Goal: Task Accomplishment & Management: Manage account settings

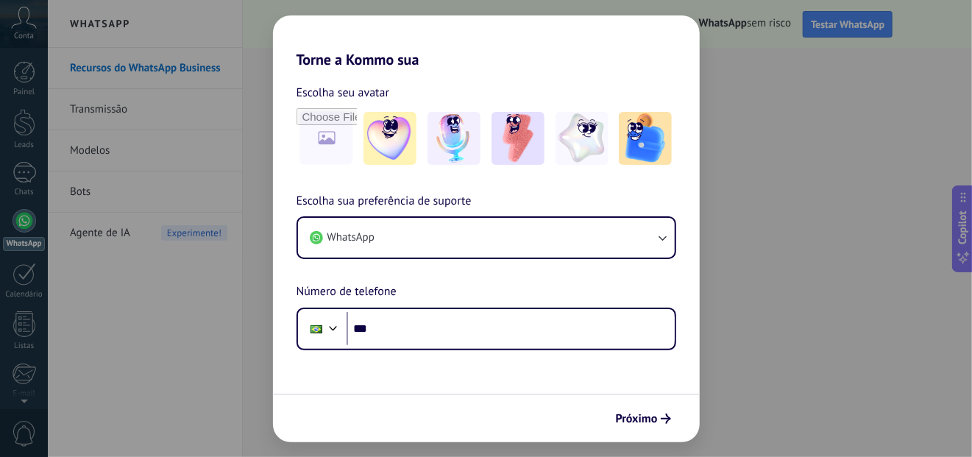
click at [781, 313] on div "Torne a Kommo sua Escolha seu avatar Escolha sua preferência de suporte WhatsAp…" at bounding box center [486, 228] width 972 height 457
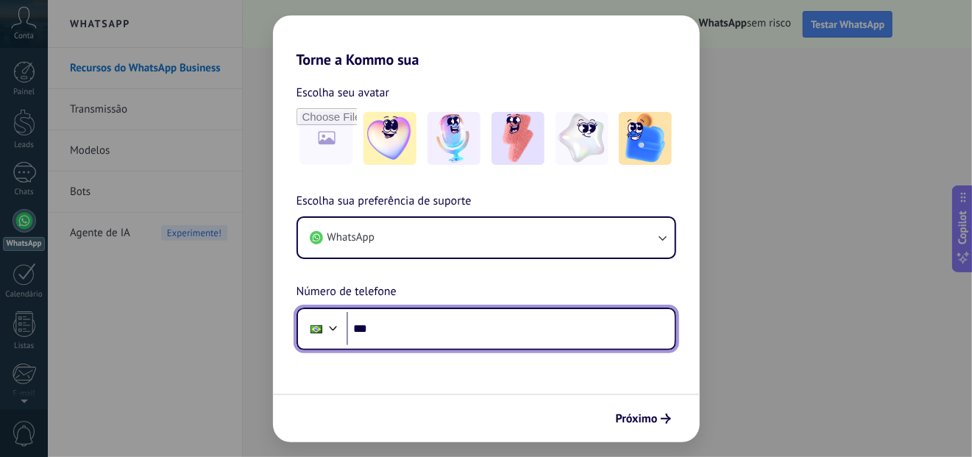
click at [508, 324] on input "***" at bounding box center [510, 329] width 328 height 34
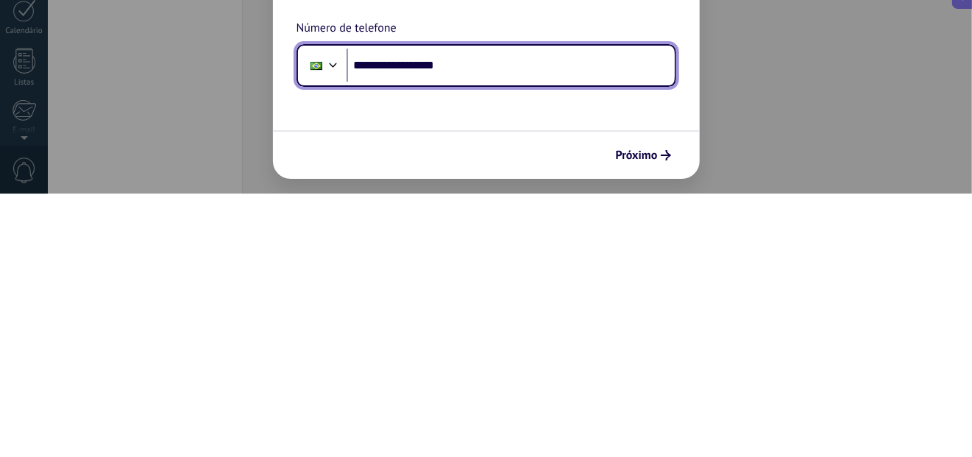
type input "**********"
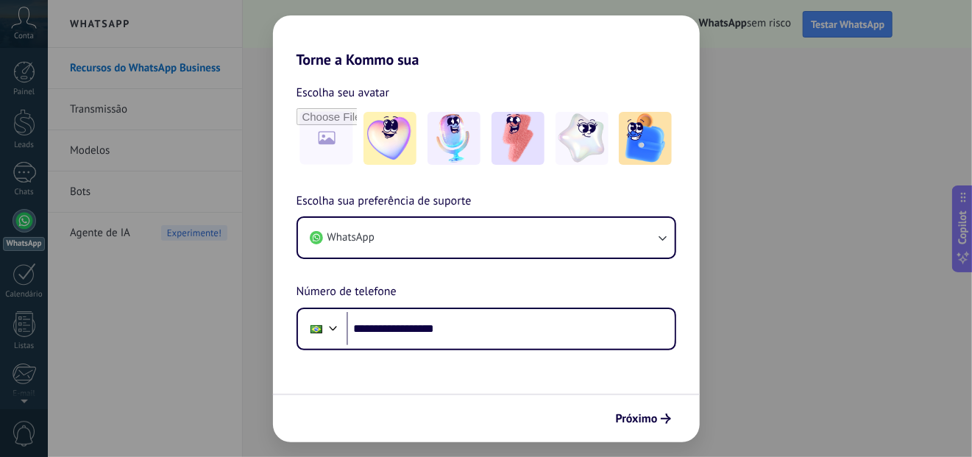
click at [654, 409] on button "Próximo" at bounding box center [643, 418] width 68 height 25
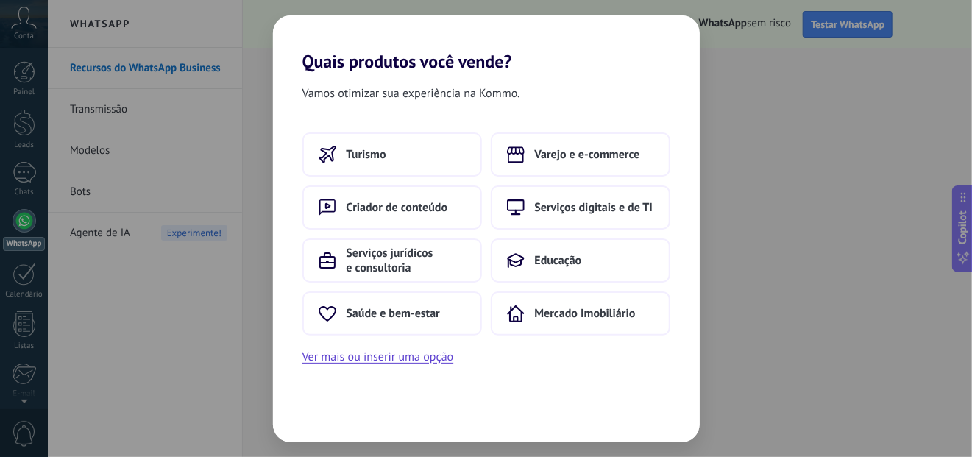
click at [438, 358] on button "Ver mais ou inserir uma opção" at bounding box center [378, 356] width 152 height 19
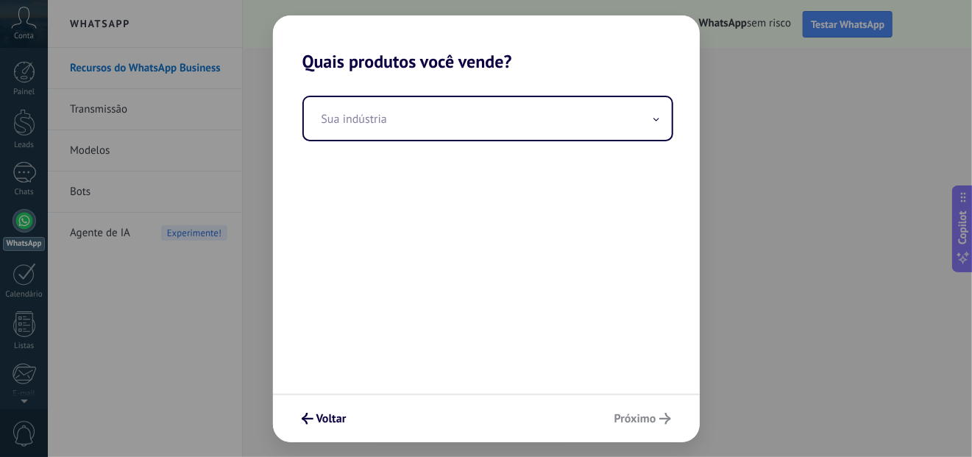
click at [562, 113] on input "text" at bounding box center [488, 118] width 368 height 43
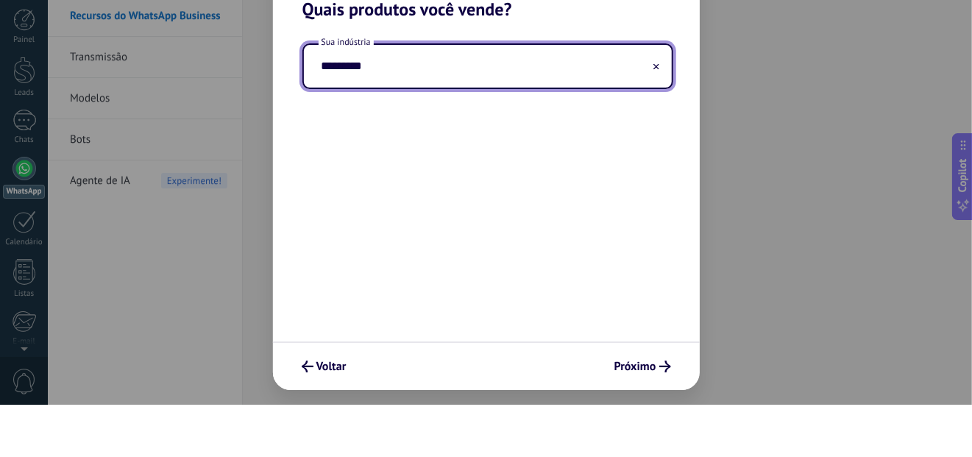
type input "*********"
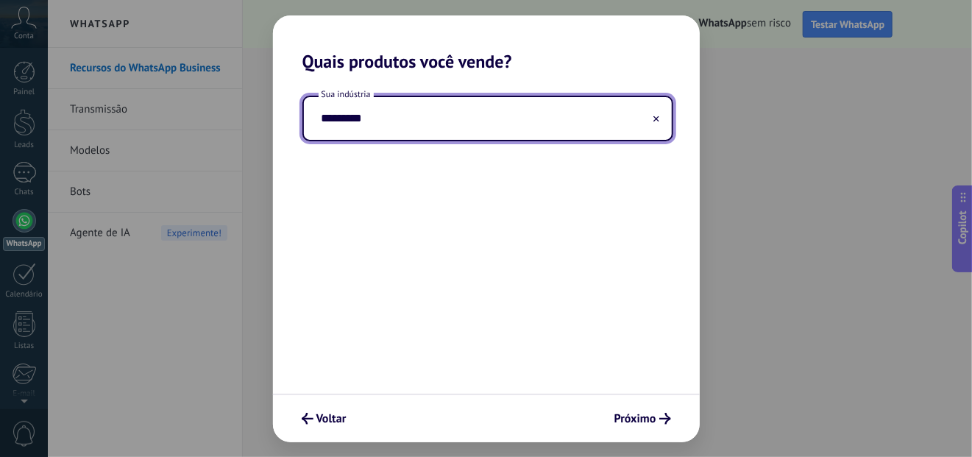
click at [342, 428] on button "Voltar" at bounding box center [324, 418] width 58 height 25
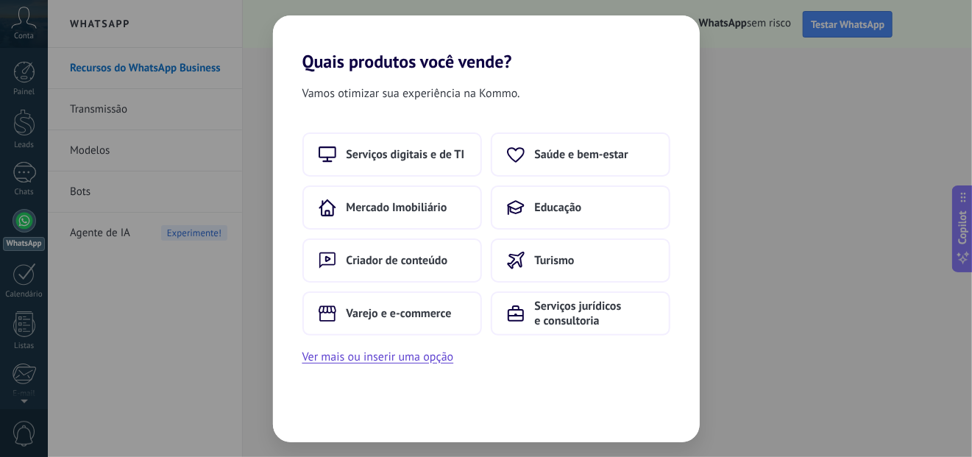
click at [781, 305] on div "Quais produtos você vende? Vamos otimizar sua experiência na Kommo. Serviços di…" at bounding box center [486, 228] width 972 height 457
click at [238, 387] on div "Quais produtos você vende? Vamos otimizar sua experiência na Kommo. Serviços di…" at bounding box center [486, 228] width 972 height 457
click at [385, 358] on button "Ver mais ou inserir uma opção" at bounding box center [378, 356] width 152 height 19
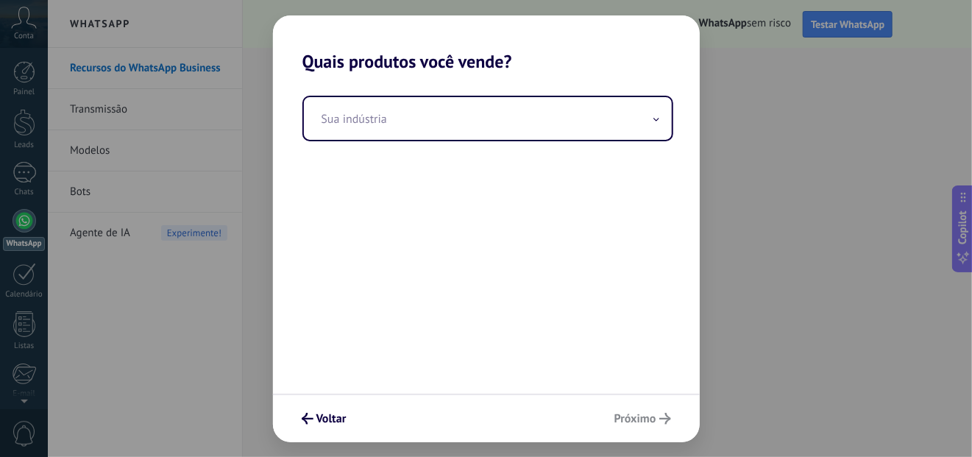
click at [505, 126] on input "text" at bounding box center [488, 118] width 368 height 43
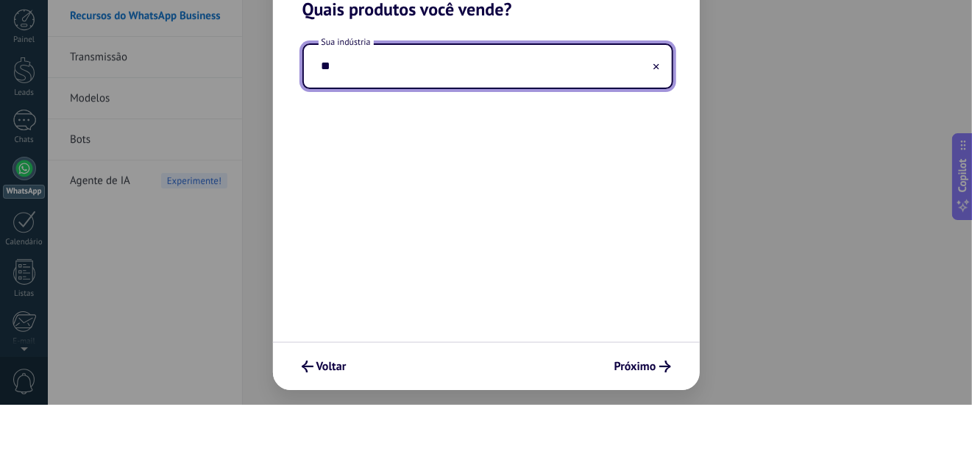
type input "*"
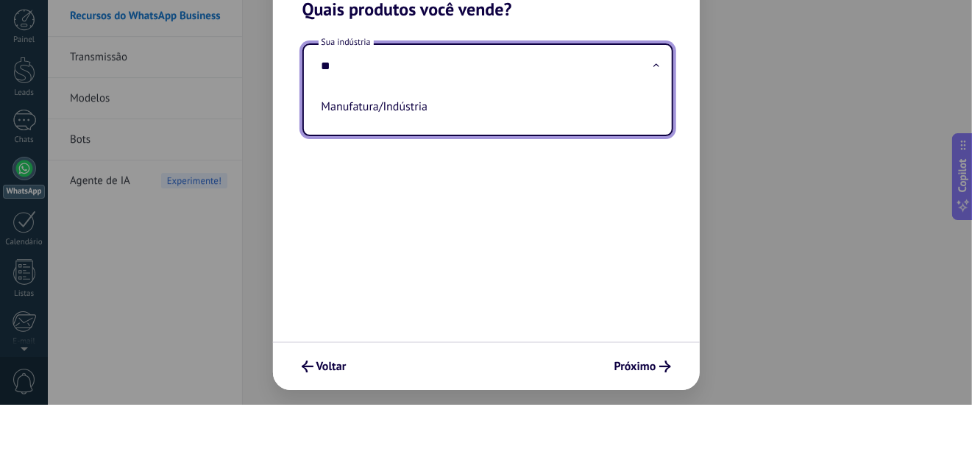
type input "*"
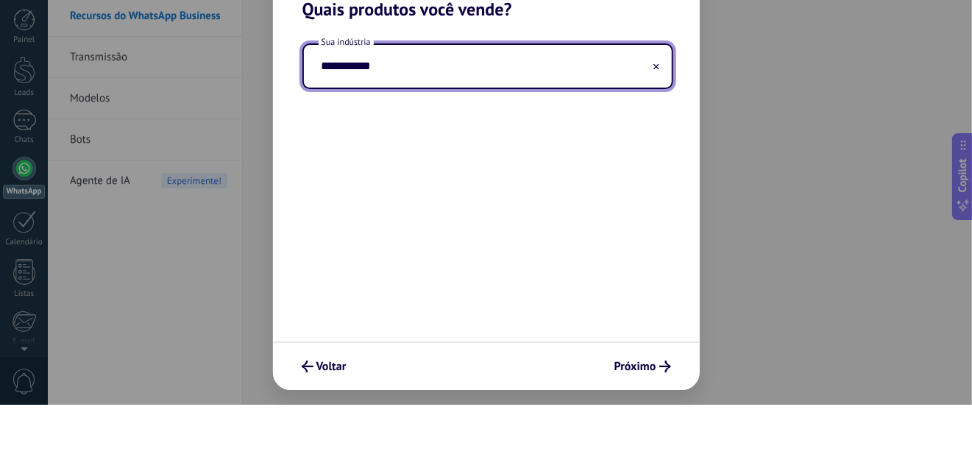
type input "**********"
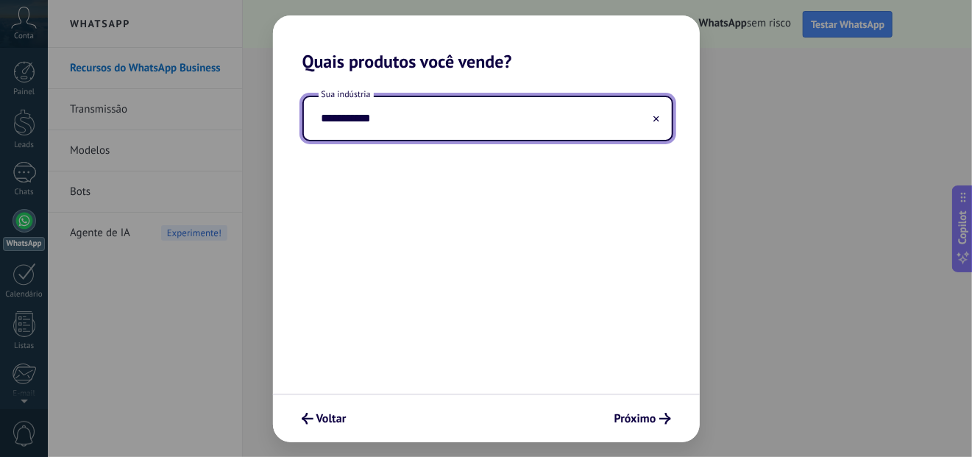
click at [641, 424] on span "Próximo" at bounding box center [635, 418] width 42 height 10
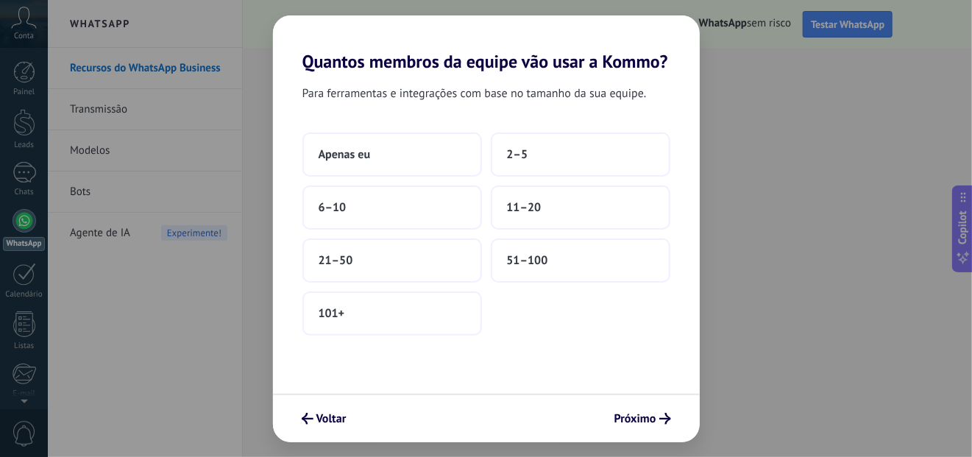
click at [391, 144] on button "Apenas eu" at bounding box center [391, 154] width 179 height 44
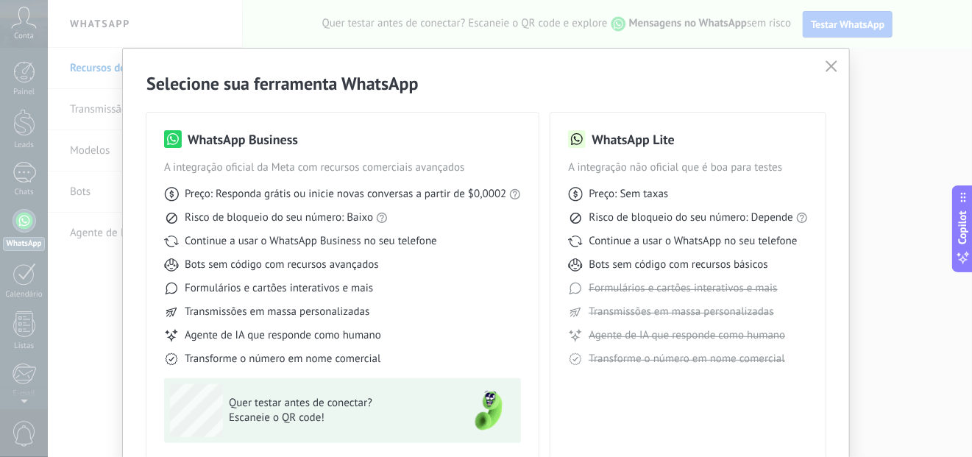
click at [884, 219] on div "Selecione sua ferramenta WhatsApp WhatsApp Business A integração oficial da Met…" at bounding box center [486, 228] width 972 height 457
click at [834, 56] on div "Selecione sua ferramenta WhatsApp WhatsApp Business A integração oficial da Met…" at bounding box center [486, 289] width 726 height 480
click at [825, 69] on icon "button" at bounding box center [831, 66] width 12 height 12
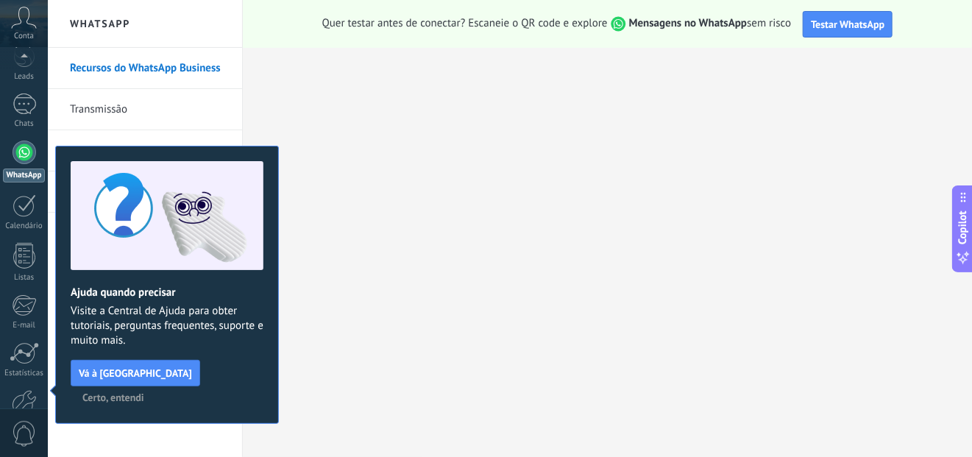
scroll to position [154, 0]
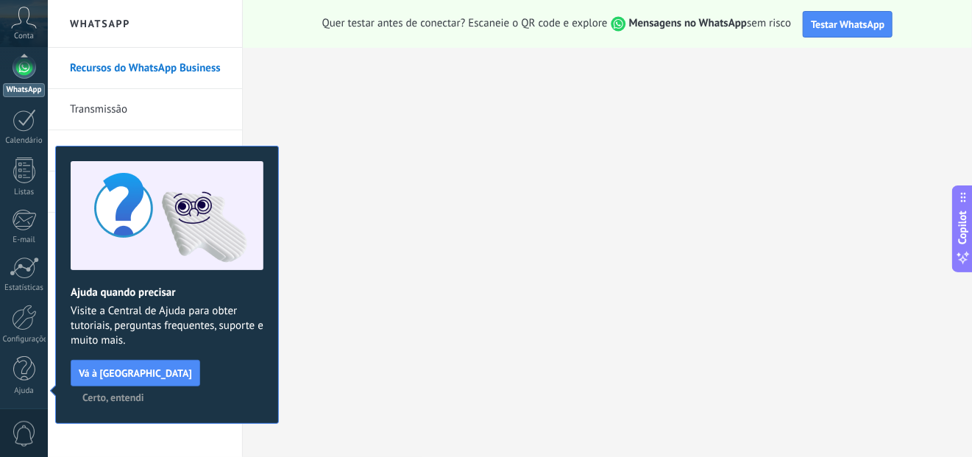
click at [24, 32] on span "Conta" at bounding box center [24, 37] width 20 height 10
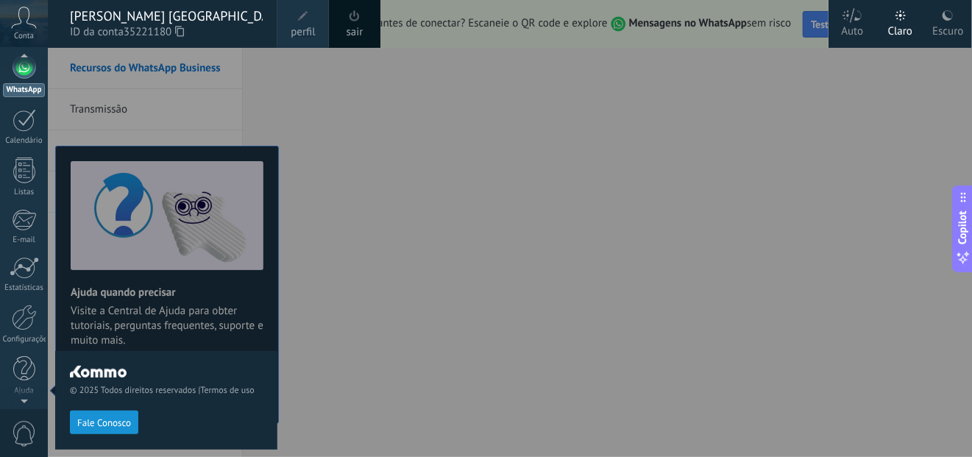
scroll to position [0, 0]
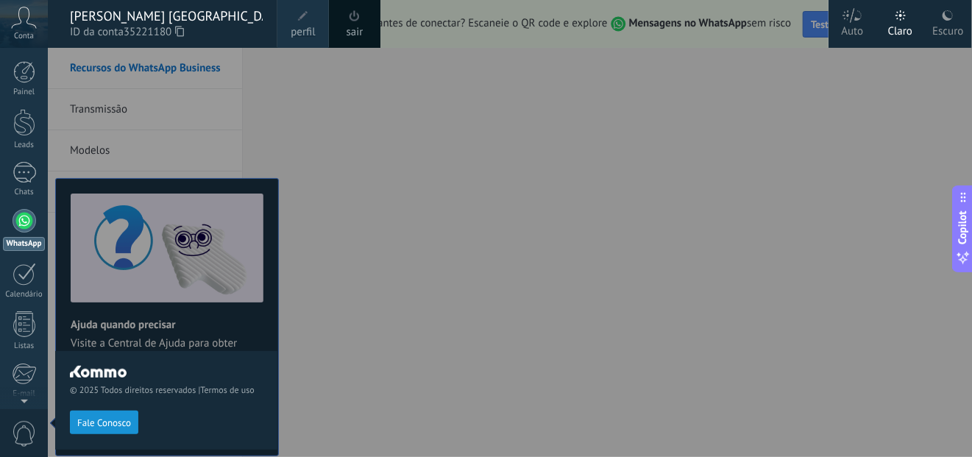
click at [508, 369] on div at bounding box center [534, 228] width 972 height 457
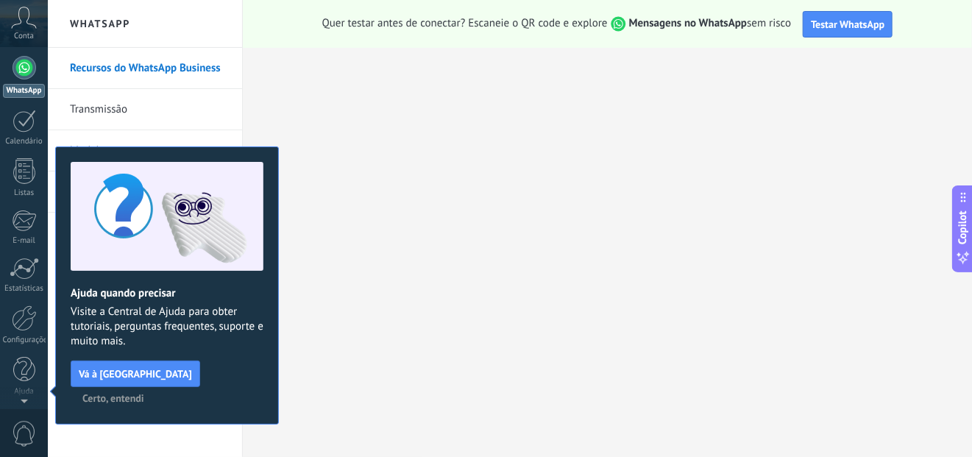
scroll to position [85, 0]
click at [149, 369] on span "Vá à [GEOGRAPHIC_DATA]" at bounding box center [135, 374] width 113 height 10
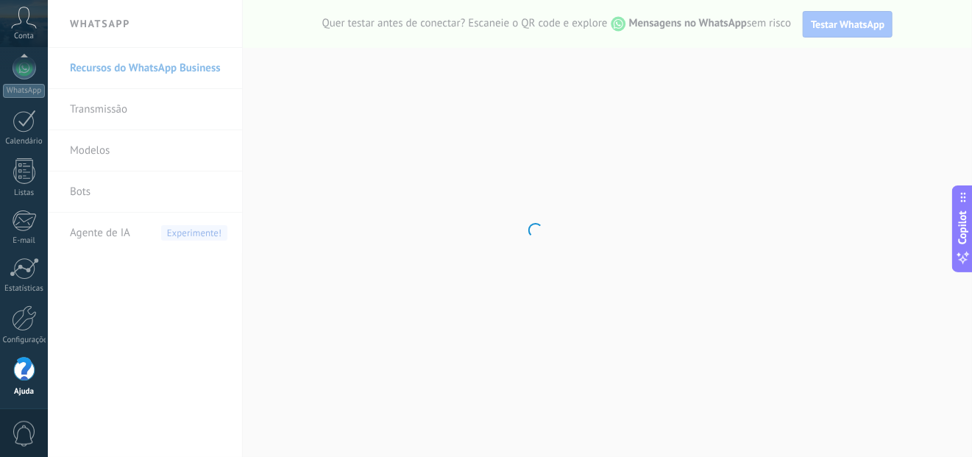
scroll to position [154, 0]
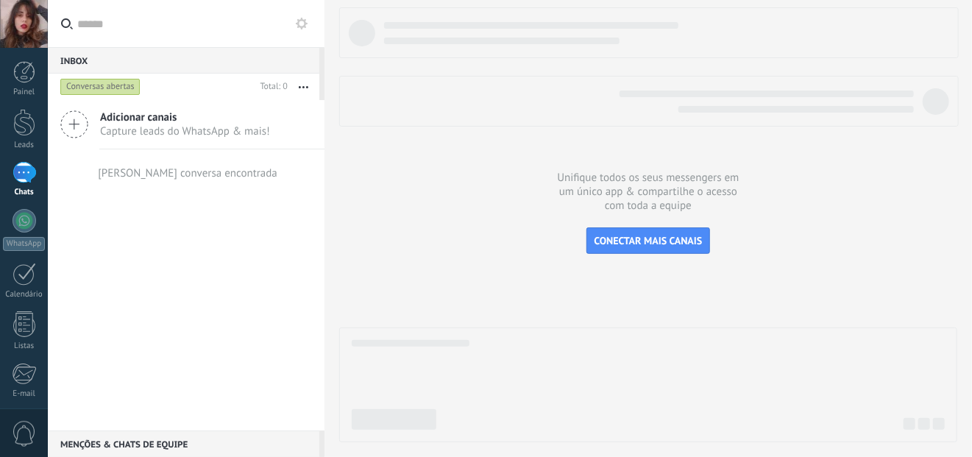
click at [250, 162] on div "Nenhuma conversa encontrada" at bounding box center [186, 172] width 182 height 47
click at [187, 126] on span "Capture leads do WhatsApp & mais!" at bounding box center [185, 131] width 170 height 14
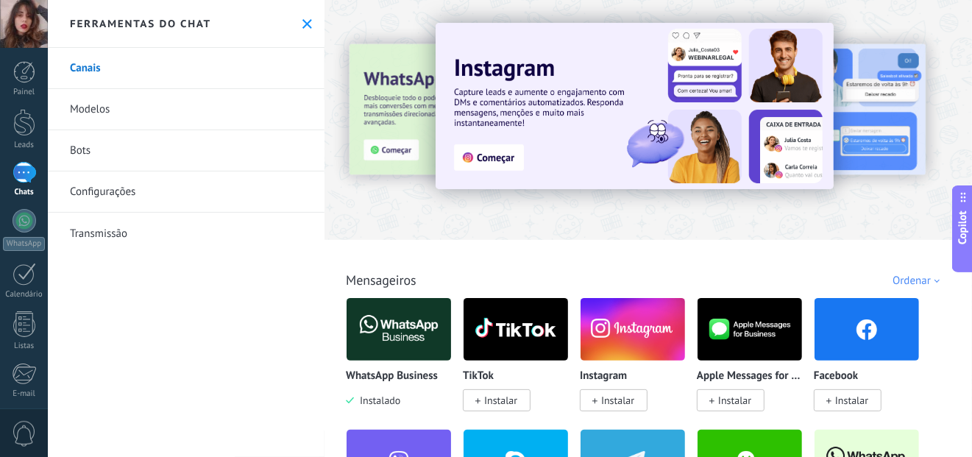
click at [123, 188] on link "Configurações" at bounding box center [186, 191] width 277 height 41
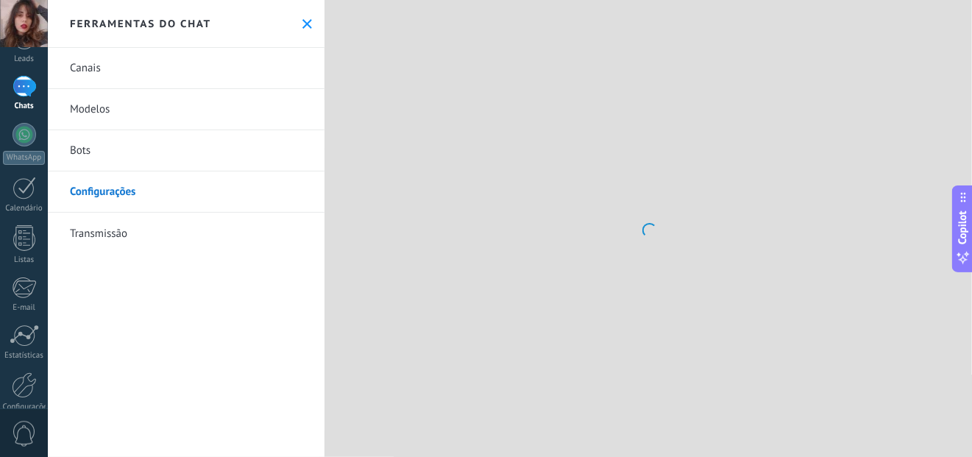
scroll to position [153, 0]
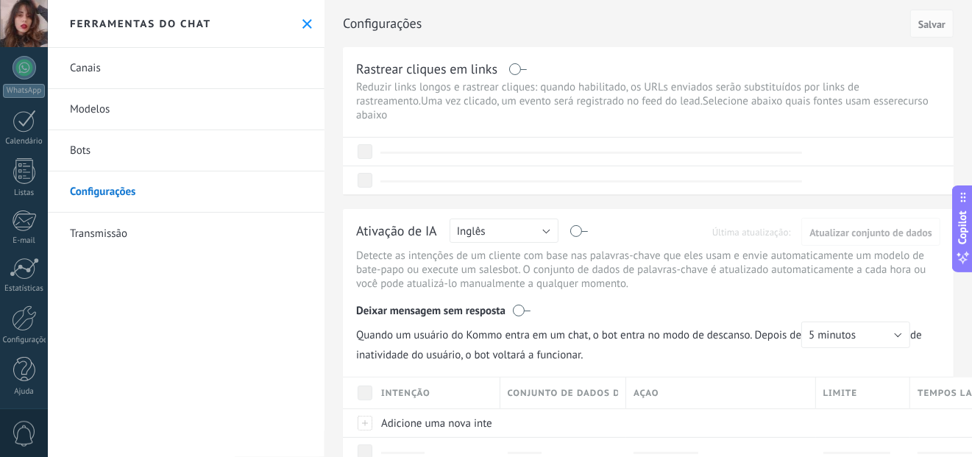
click at [29, 311] on div at bounding box center [24, 318] width 25 height 26
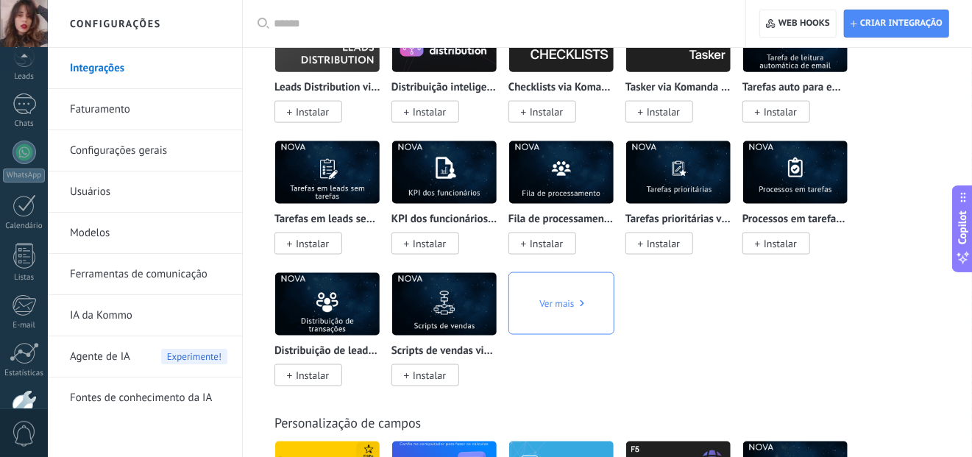
scroll to position [6716, 0]
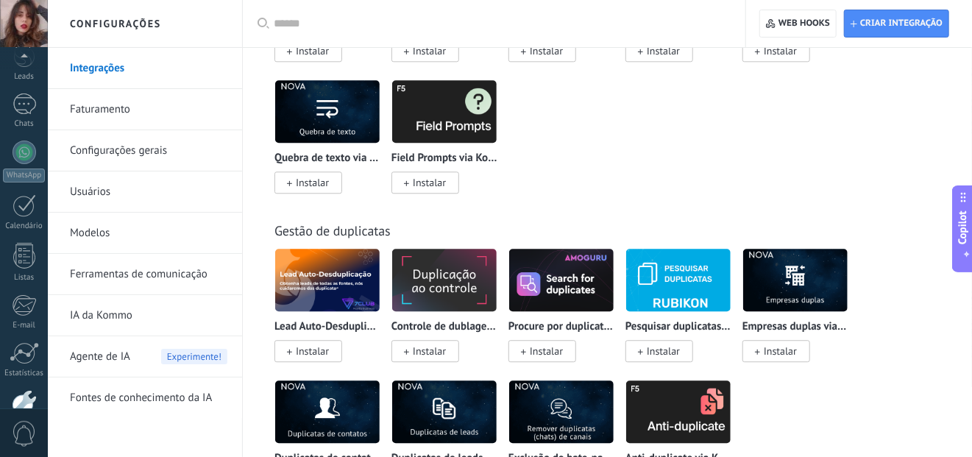
click at [30, 456] on div at bounding box center [24, 454] width 22 height 26
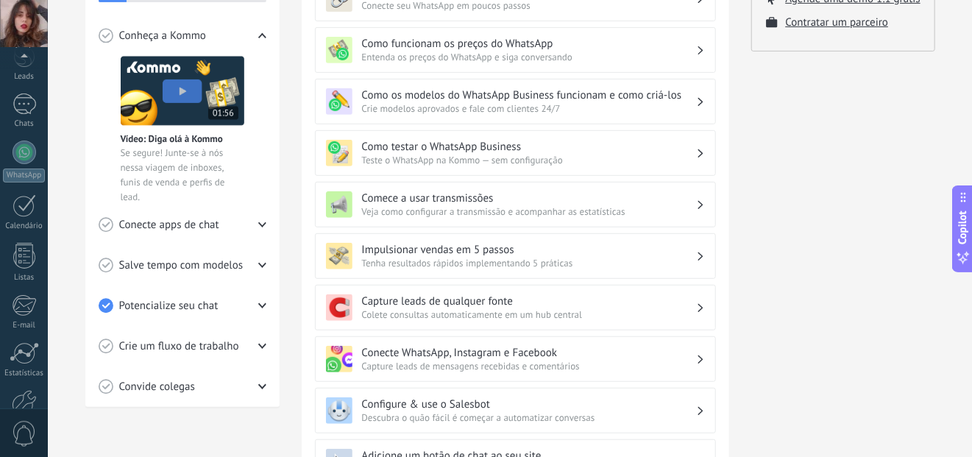
scroll to position [360, 0]
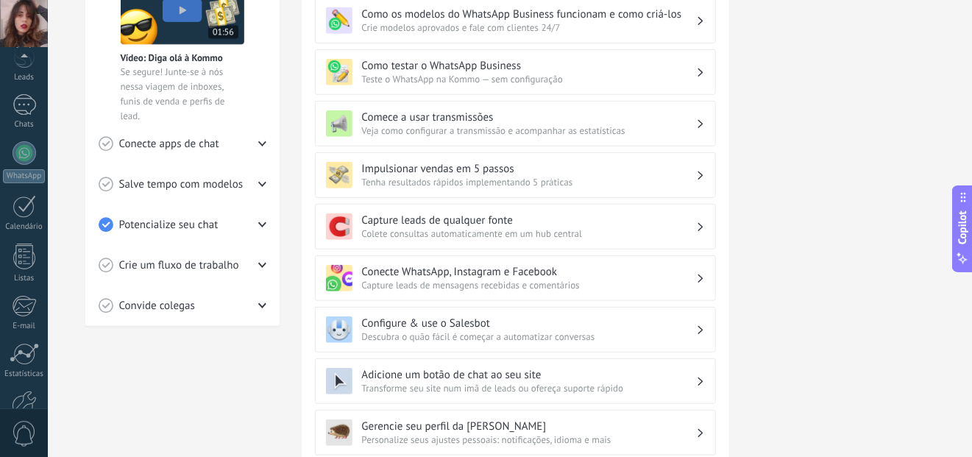
click at [18, 394] on div at bounding box center [24, 404] width 25 height 26
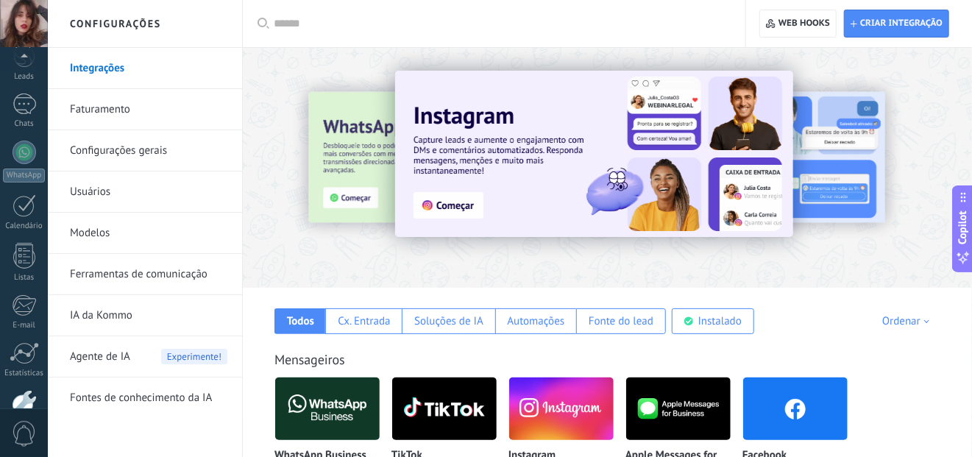
click at [111, 19] on h2 "Configurações" at bounding box center [144, 24] width 157 height 48
click at [6, 97] on link "Chats" at bounding box center [24, 110] width 48 height 35
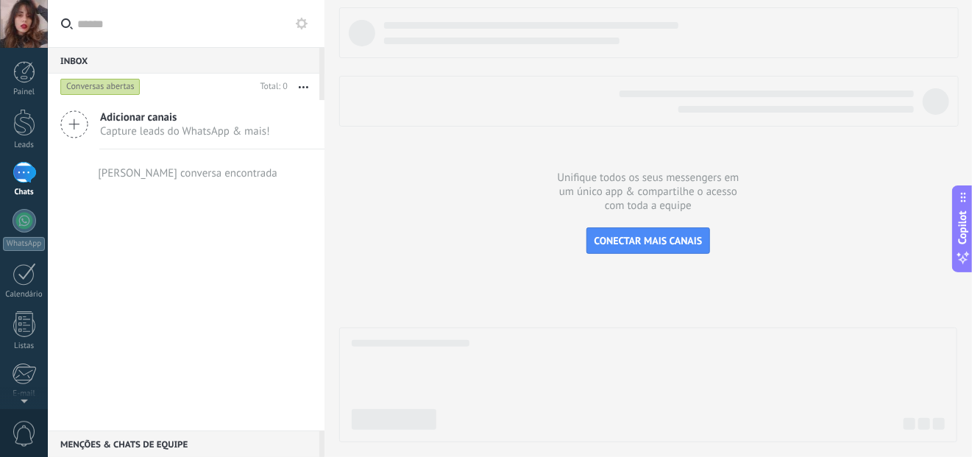
click at [11, 78] on link "Painel" at bounding box center [24, 79] width 48 height 36
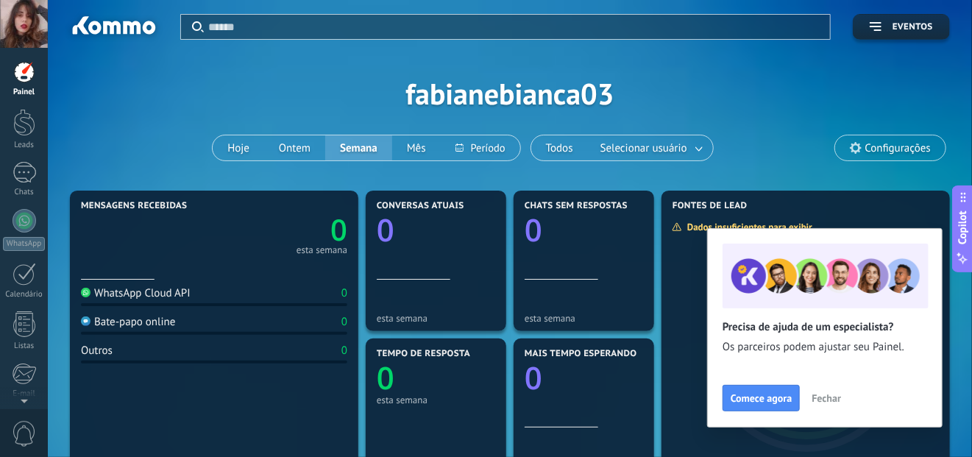
click at [878, 152] on span "Configurações" at bounding box center [897, 148] width 65 height 13
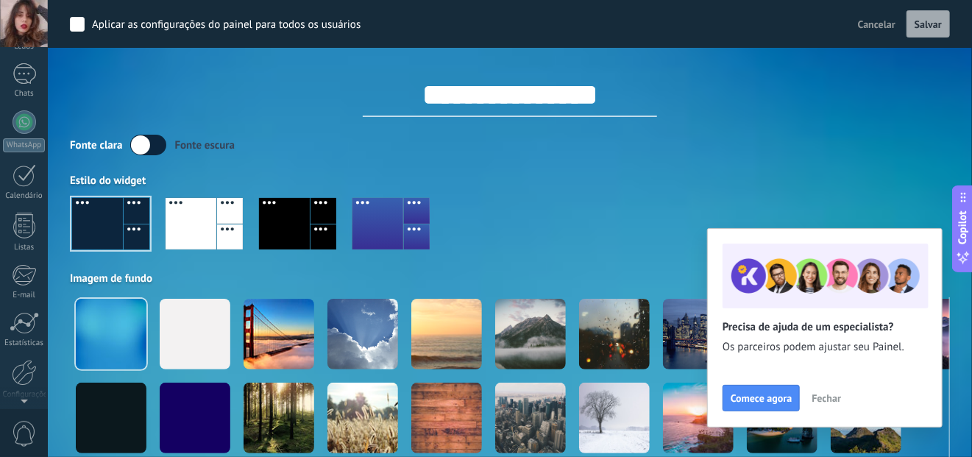
scroll to position [153, 0]
click at [21, 335] on div "Configurações" at bounding box center [24, 340] width 43 height 10
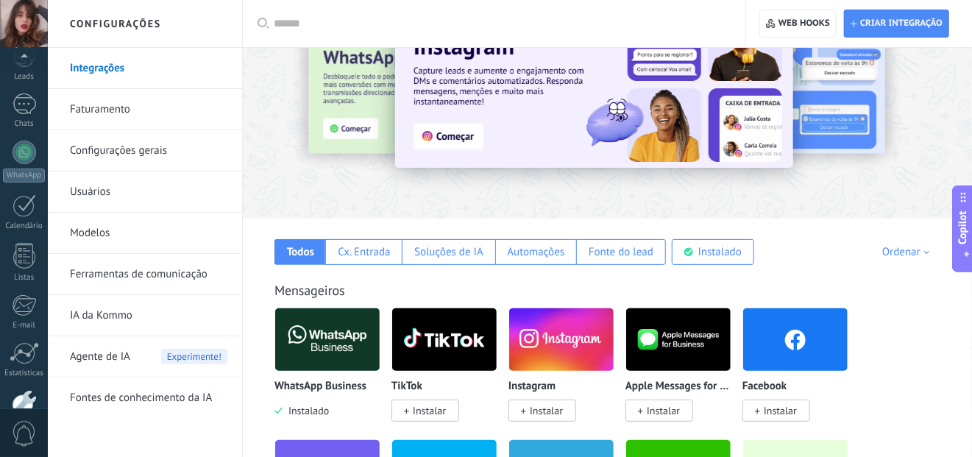
scroll to position [154, 0]
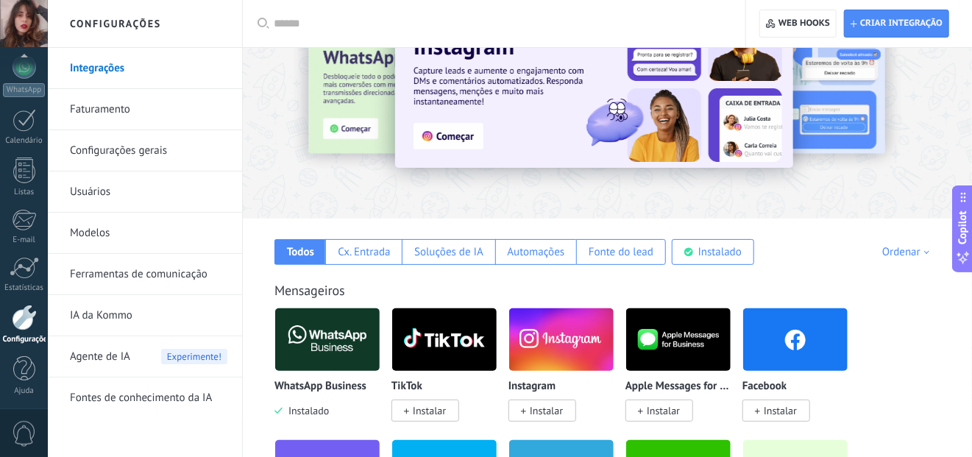
click at [178, 157] on link "Configurações gerais" at bounding box center [148, 150] width 157 height 41
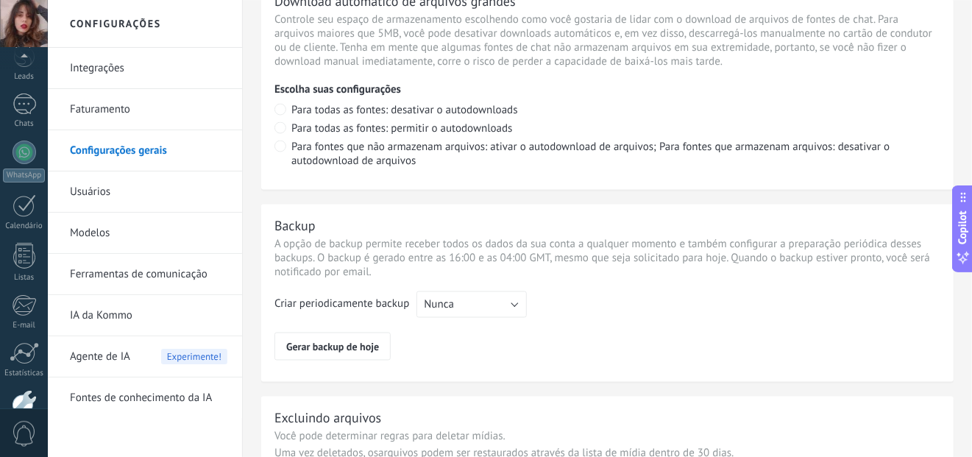
scroll to position [1109, 0]
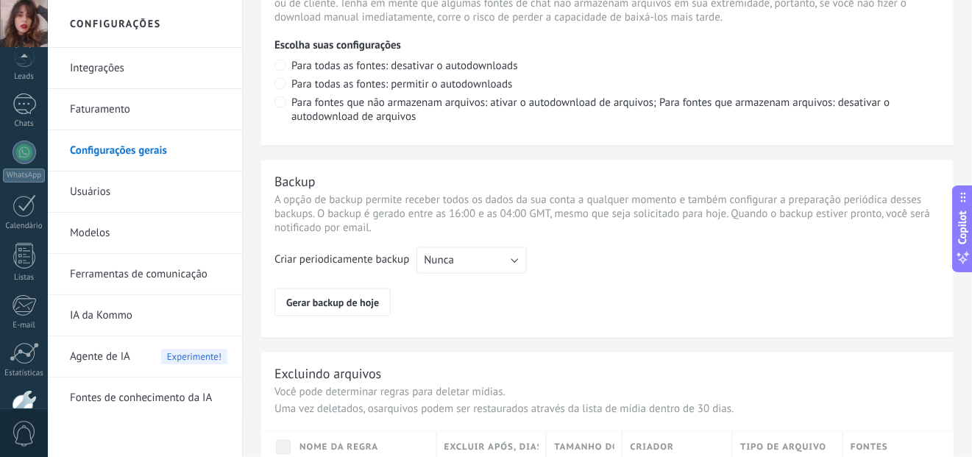
click at [182, 196] on link "Usuários" at bounding box center [148, 191] width 157 height 41
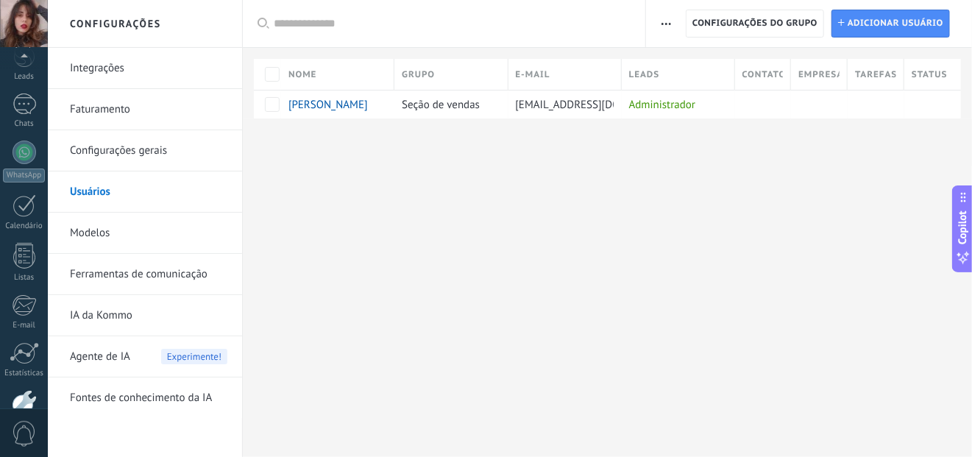
click at [636, 107] on div "Administrador" at bounding box center [675, 104] width 106 height 28
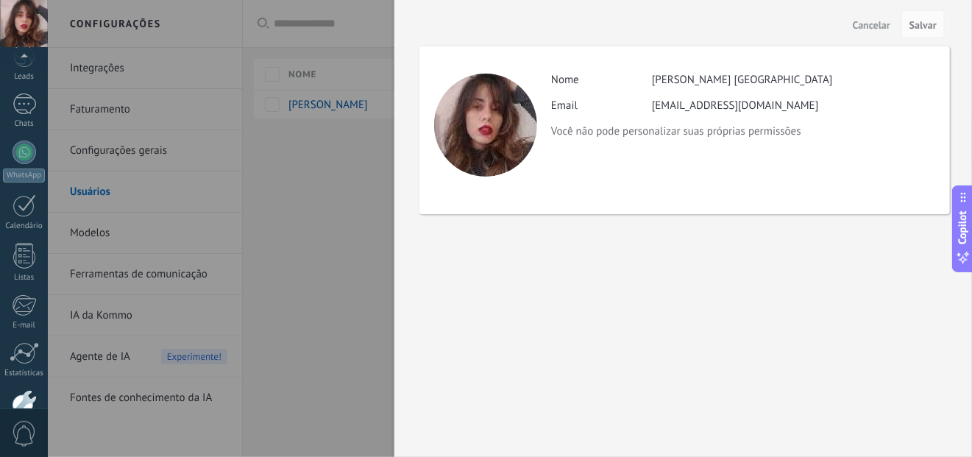
click at [872, 21] on span "Cancelar" at bounding box center [872, 25] width 38 height 10
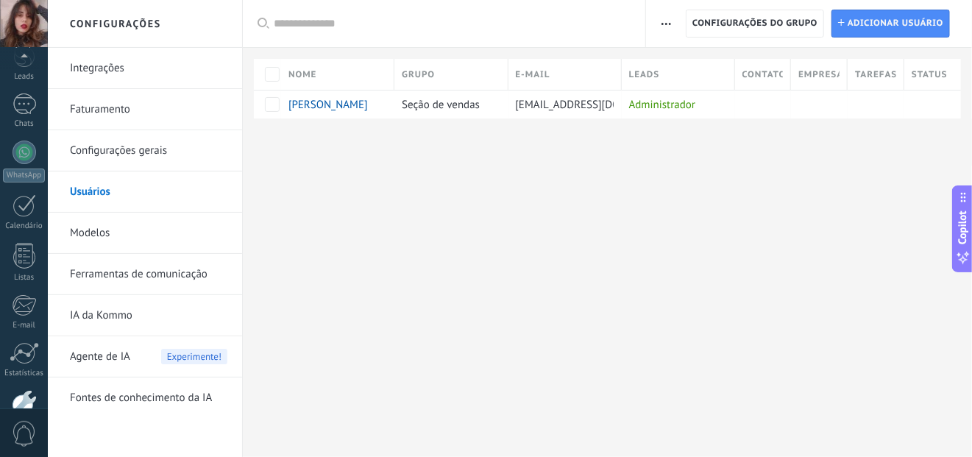
click at [565, 100] on span "fabianebianca03@gmail.com" at bounding box center [599, 105] width 167 height 14
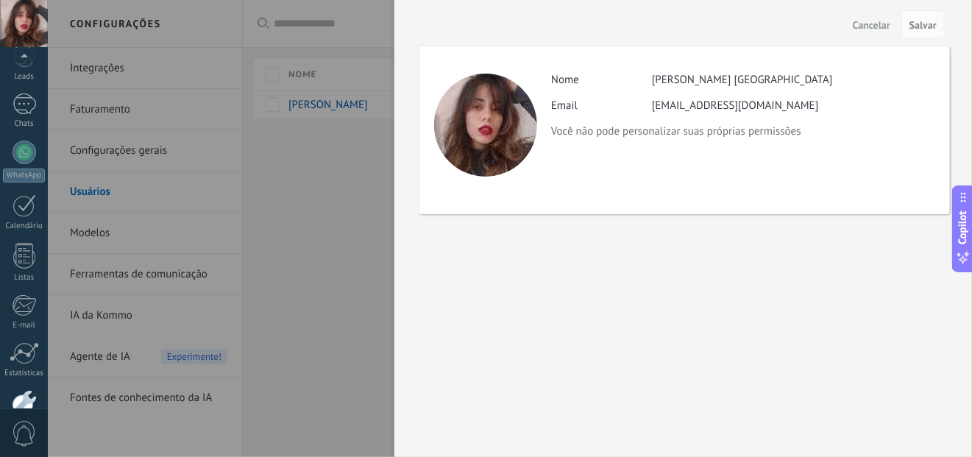
click at [722, 107] on div "fabianebianca03@gmail.com" at bounding box center [735, 106] width 167 height 14
click at [383, 305] on div at bounding box center [486, 228] width 972 height 457
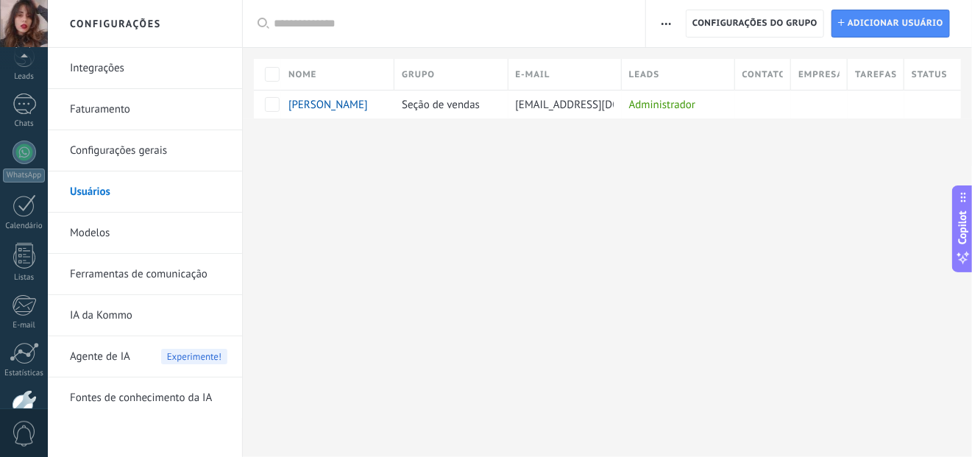
click at [662, 23] on icon "button" at bounding box center [666, 24] width 10 height 2
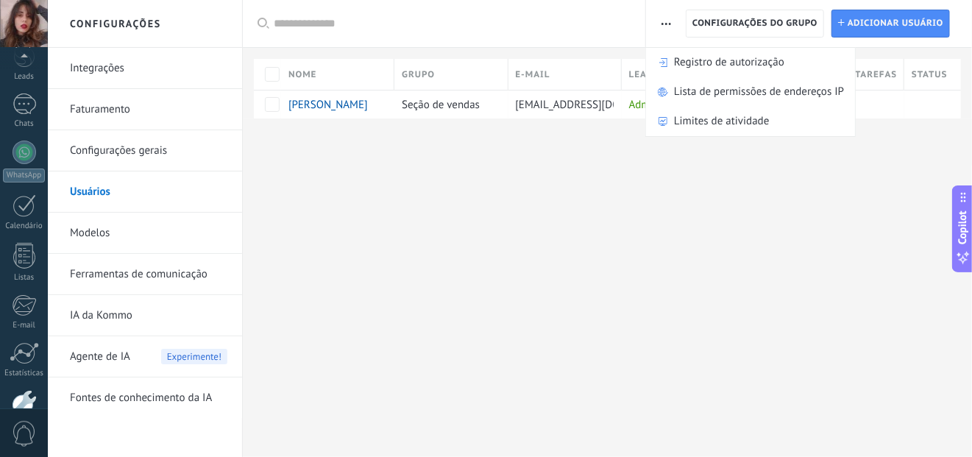
click at [647, 188] on div "Configurações Integrações Faturamento Configurações gerais Usuários Modelos Fer…" at bounding box center [510, 228] width 924 height 457
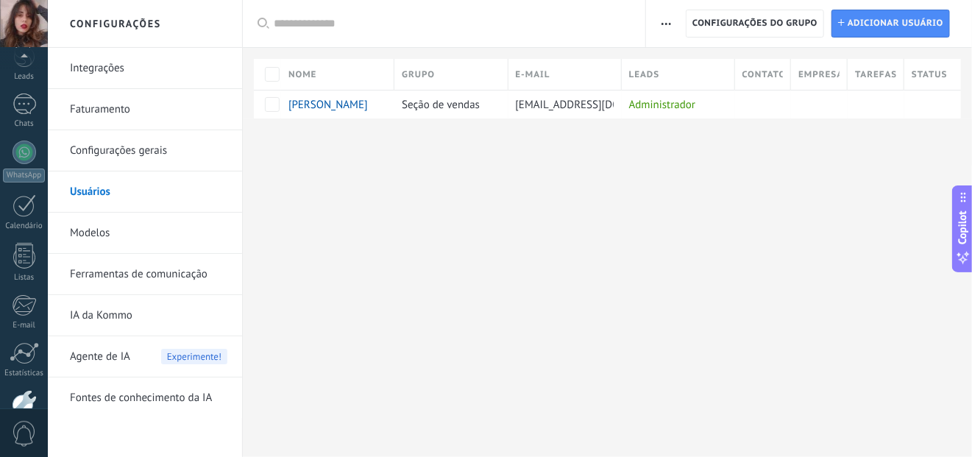
click at [159, 235] on link "Modelos" at bounding box center [148, 233] width 157 height 41
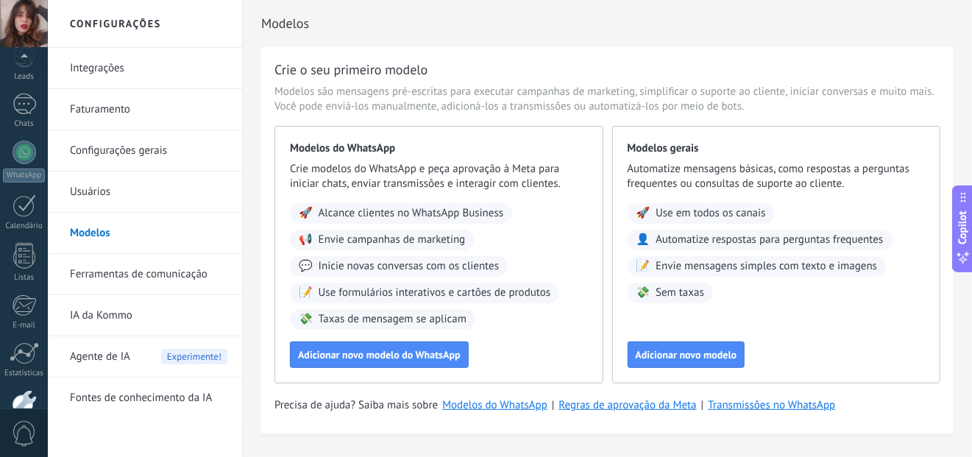
click at [191, 267] on link "Ferramentas de comunicação" at bounding box center [148, 274] width 157 height 41
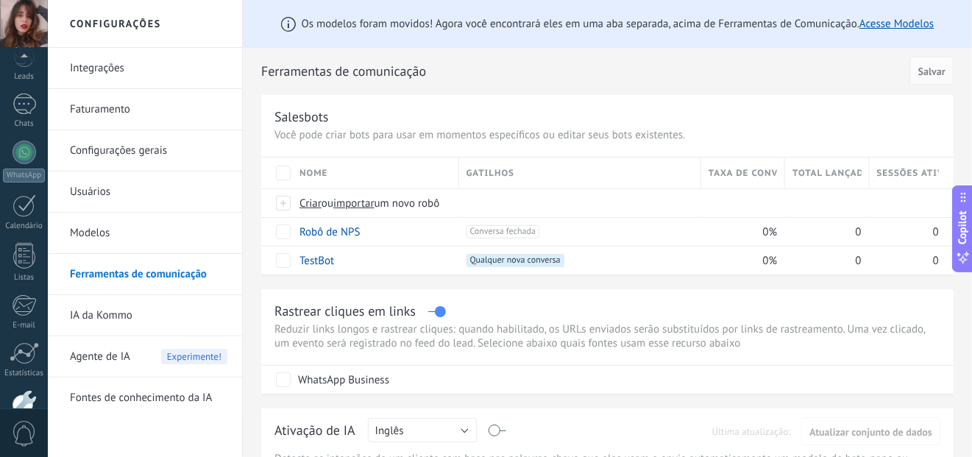
click at [196, 324] on link "IA da Kommo" at bounding box center [148, 315] width 157 height 41
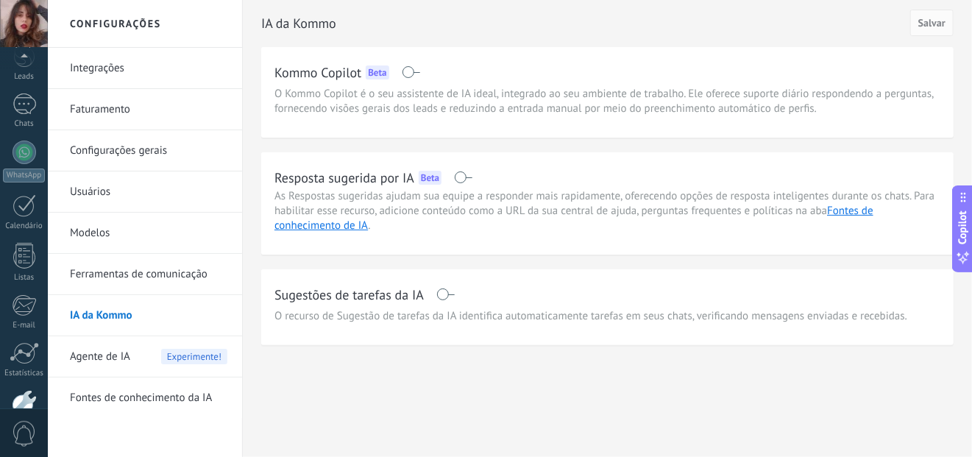
click at [208, 397] on link "Fontes de conhecimento da IA" at bounding box center [148, 397] width 157 height 41
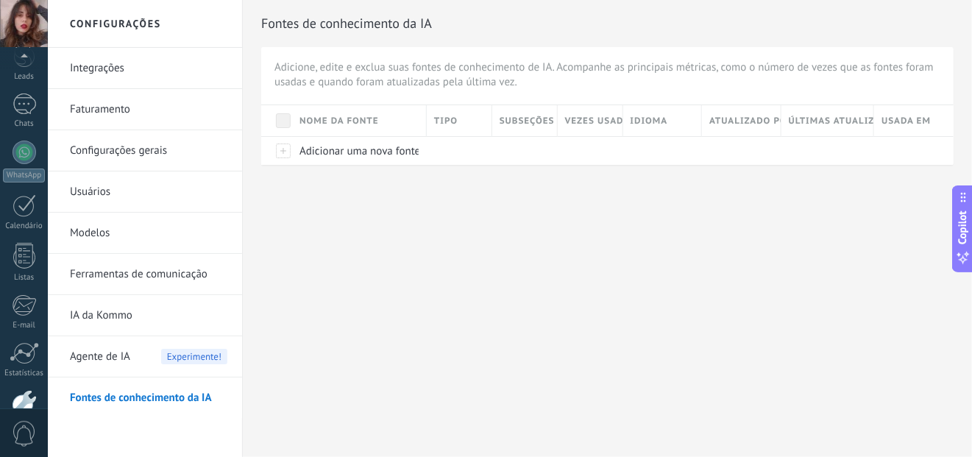
scroll to position [68, 0]
click at [33, 358] on div at bounding box center [24, 354] width 29 height 22
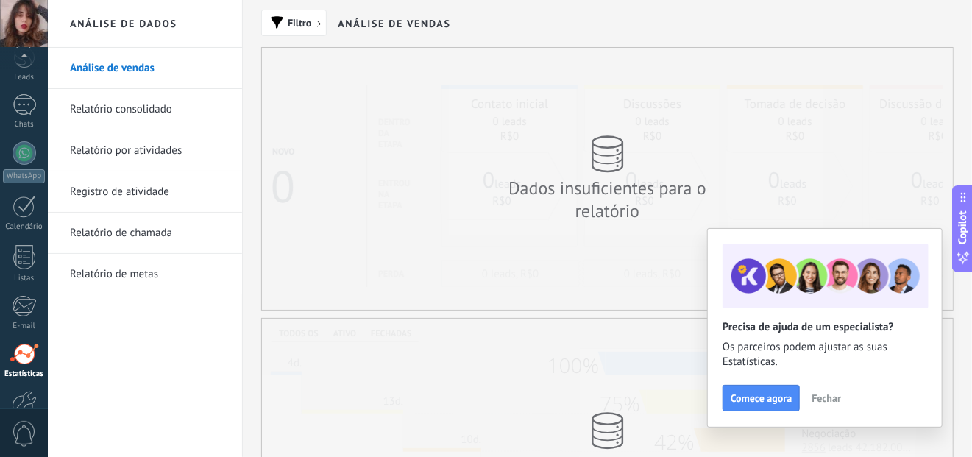
click at [14, 256] on div at bounding box center [24, 256] width 22 height 26
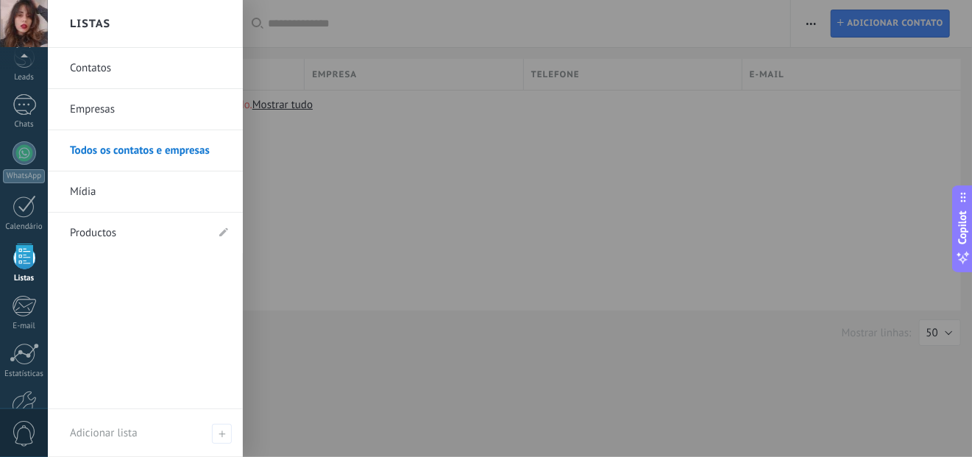
click at [21, 207] on div at bounding box center [25, 206] width 24 height 23
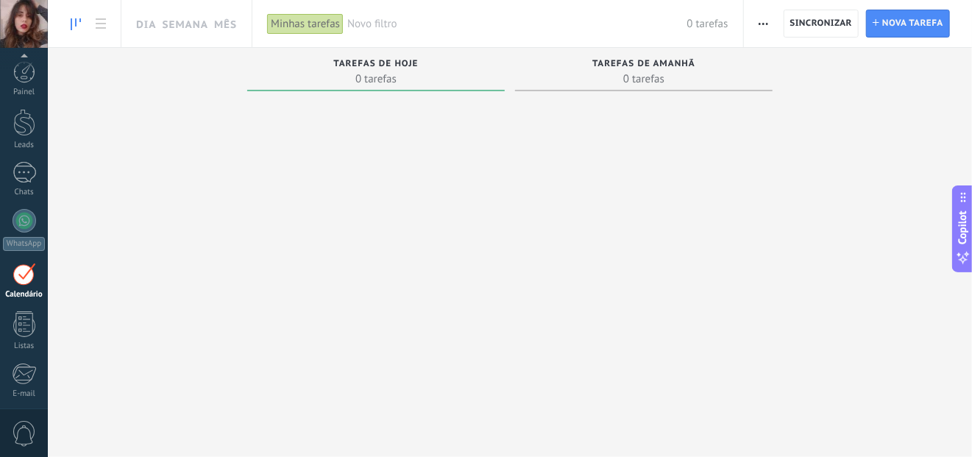
click at [21, 214] on div at bounding box center [25, 221] width 24 height 24
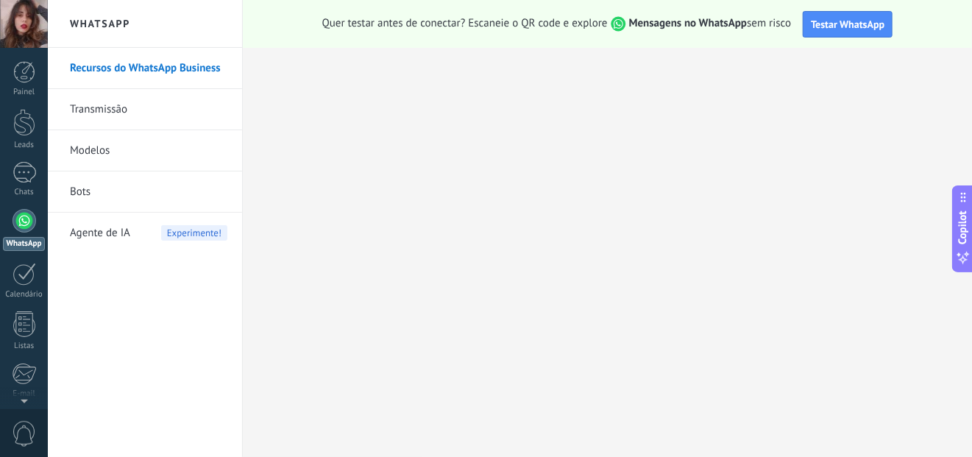
click at [13, 168] on div at bounding box center [25, 172] width 24 height 21
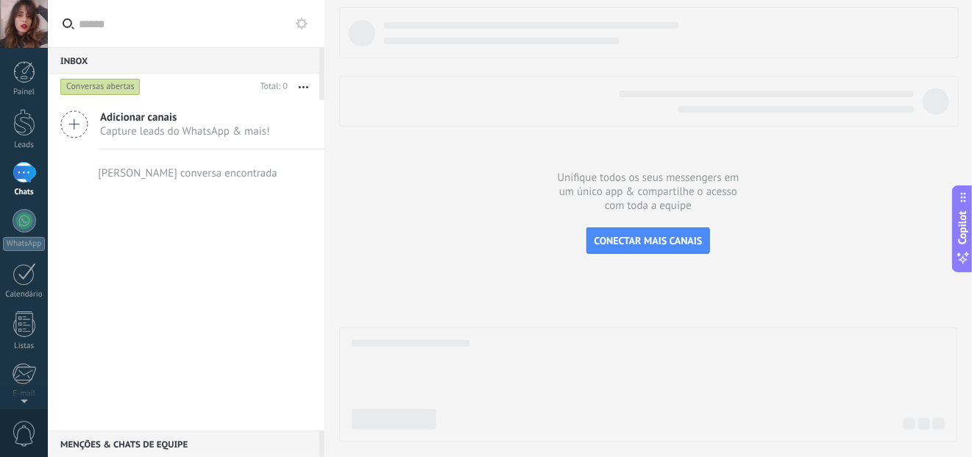
click at [18, 78] on div at bounding box center [24, 72] width 22 height 22
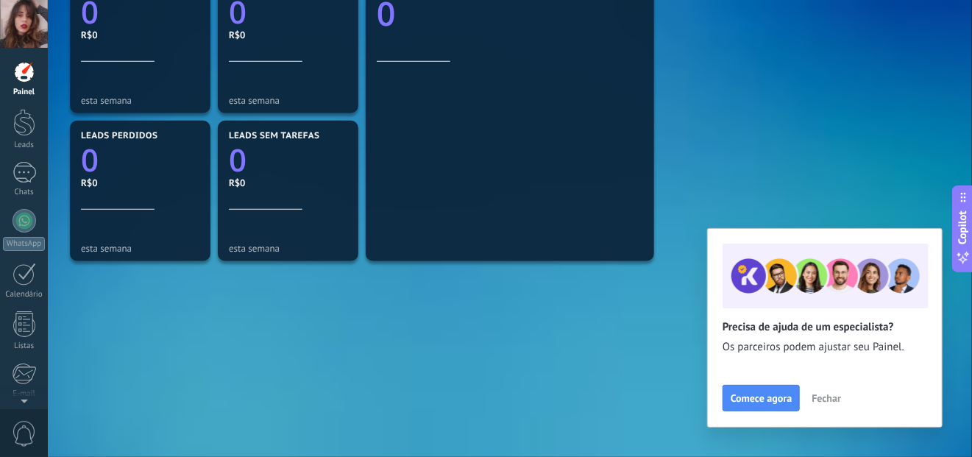
scroll to position [153, 0]
click at [22, 328] on div at bounding box center [24, 318] width 25 height 26
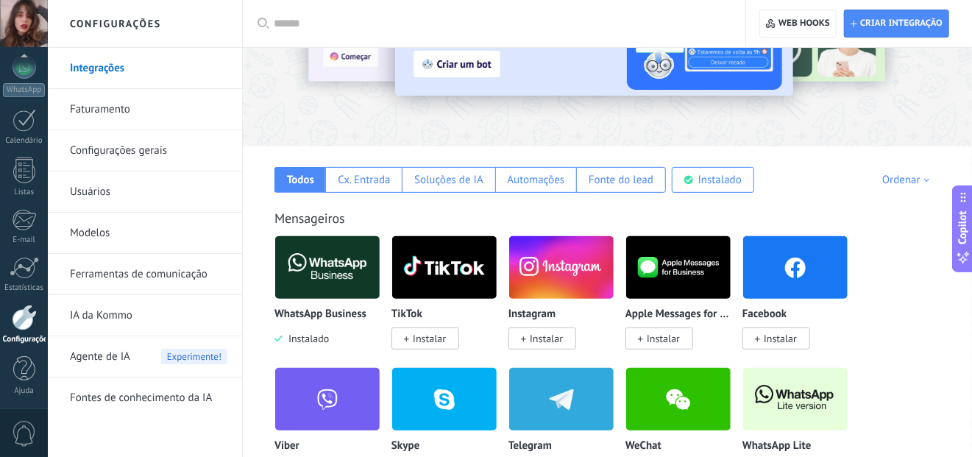
scroll to position [144, 0]
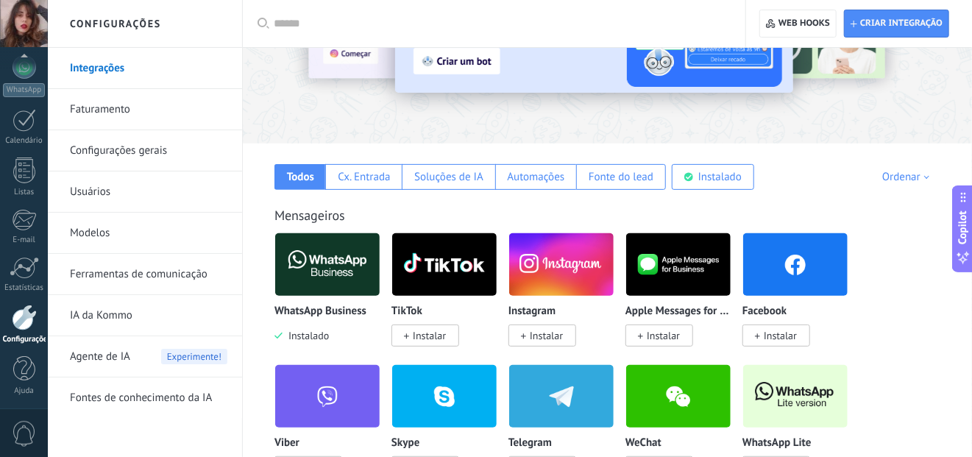
click at [324, 285] on img at bounding box center [327, 264] width 104 height 71
click at [326, 310] on p "WhatsApp Business" at bounding box center [320, 311] width 92 height 13
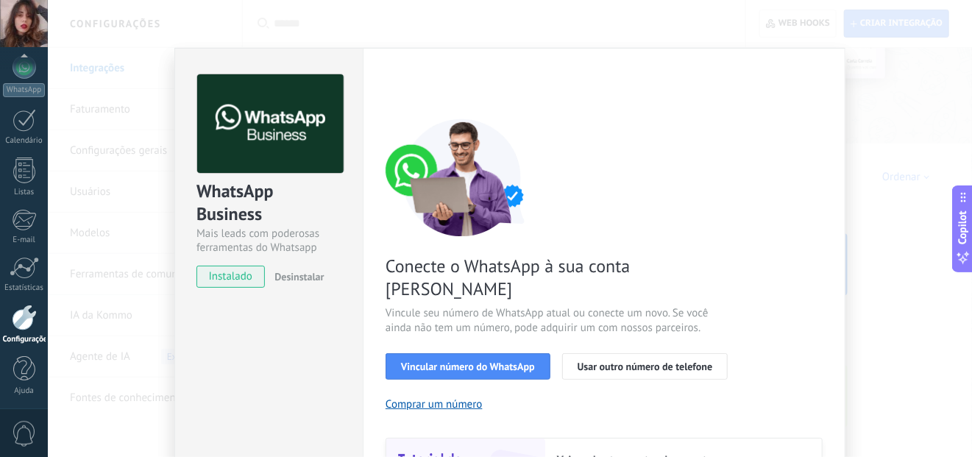
click at [295, 284] on button "Desinstalar" at bounding box center [296, 277] width 55 height 22
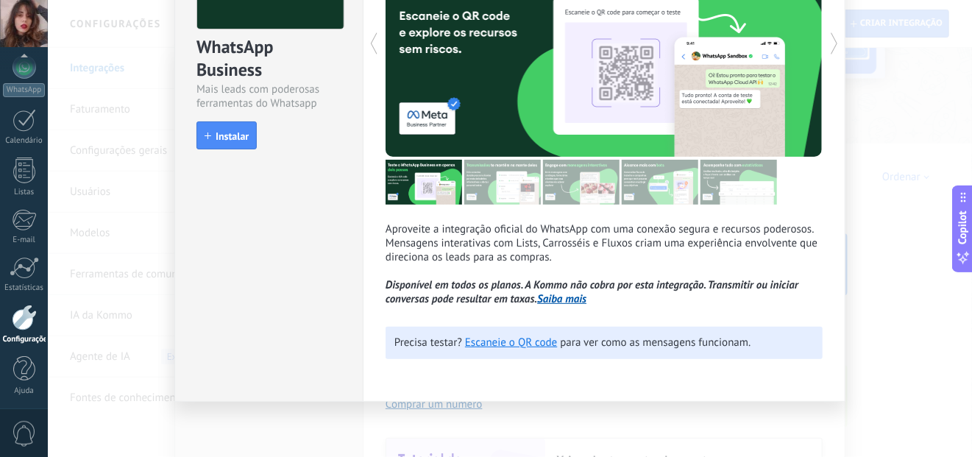
click at [783, 427] on div "WhatsApp Business Mais leads com poderosas ferramentas do Whatsapp install Inst…" at bounding box center [510, 228] width 924 height 457
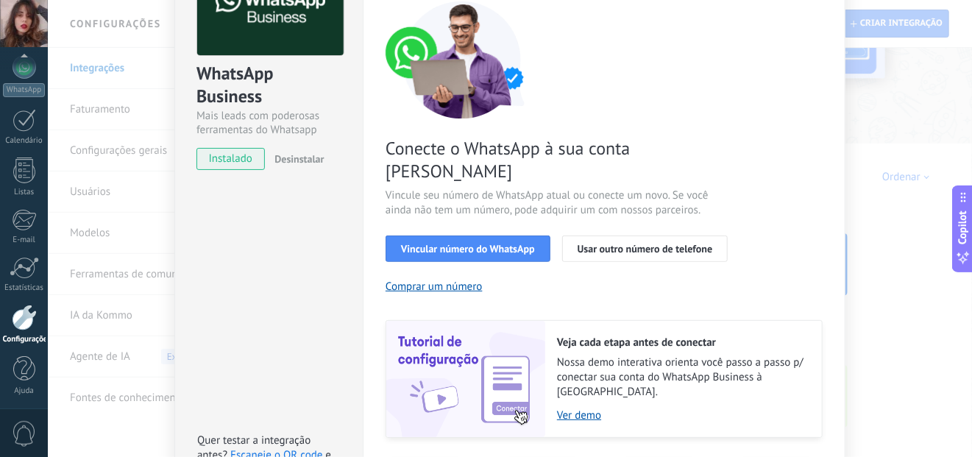
scroll to position [119, 0]
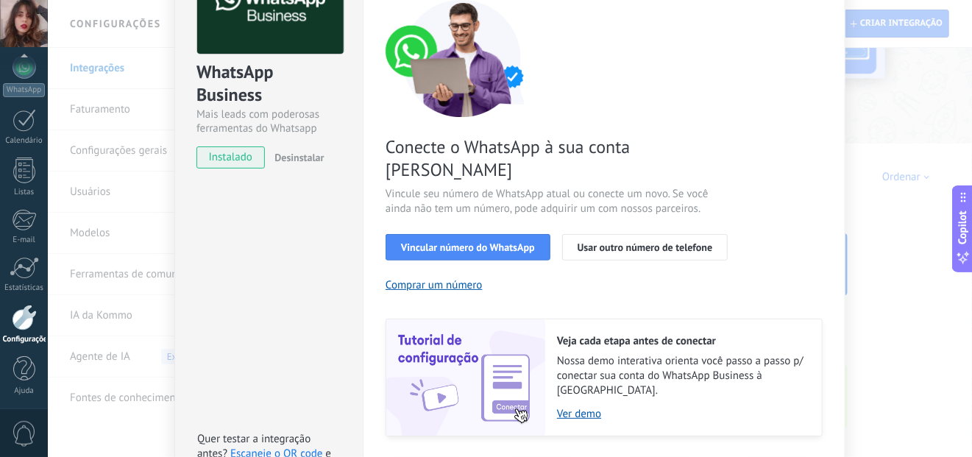
click at [913, 104] on div "WhatsApp Business Mais leads com poderosas ferramentas do Whatsapp instalado De…" at bounding box center [510, 228] width 924 height 457
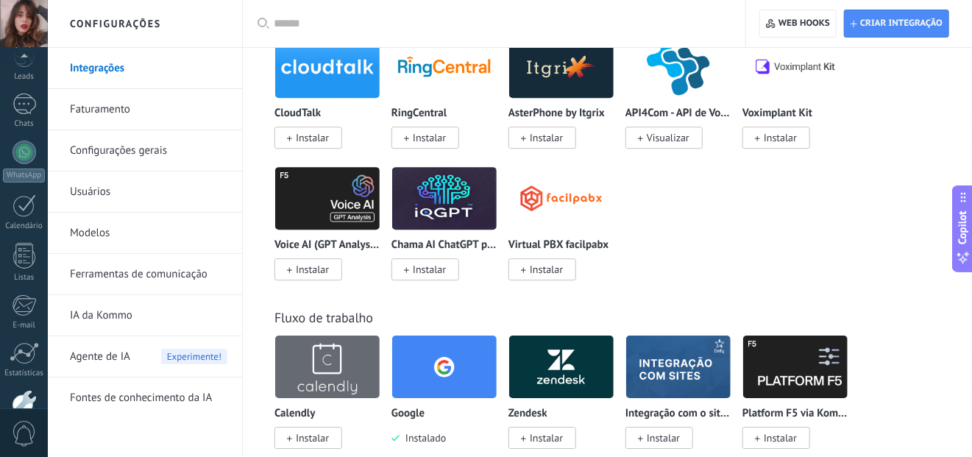
scroll to position [1975, 0]
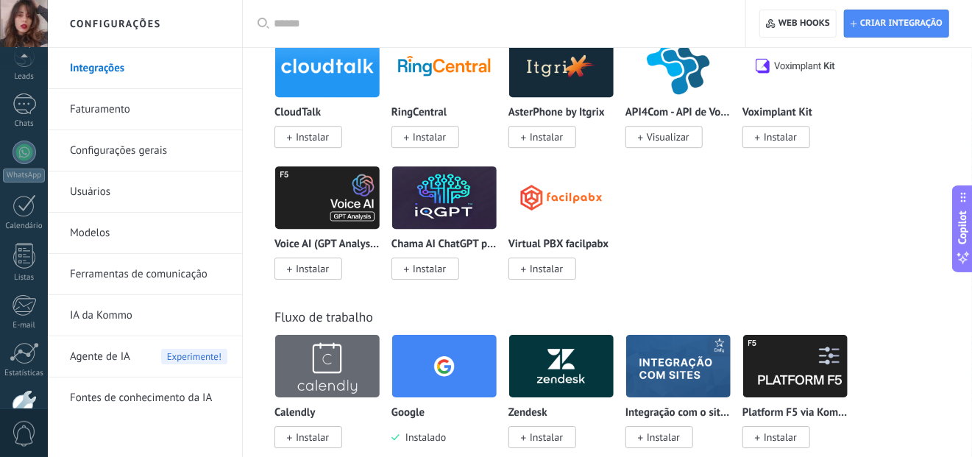
click at [467, 354] on img at bounding box center [444, 365] width 104 height 71
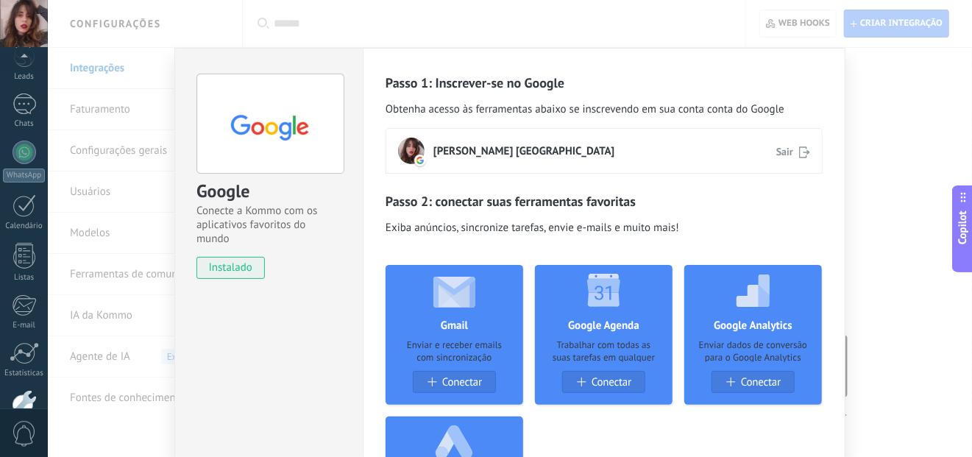
click at [790, 140] on div "Fabiane Bianca A. Vilaça Sair" at bounding box center [603, 151] width 437 height 46
click at [795, 146] on div "Sair" at bounding box center [793, 151] width 34 height 14
click at [790, 156] on span "Sair" at bounding box center [784, 151] width 17 height 14
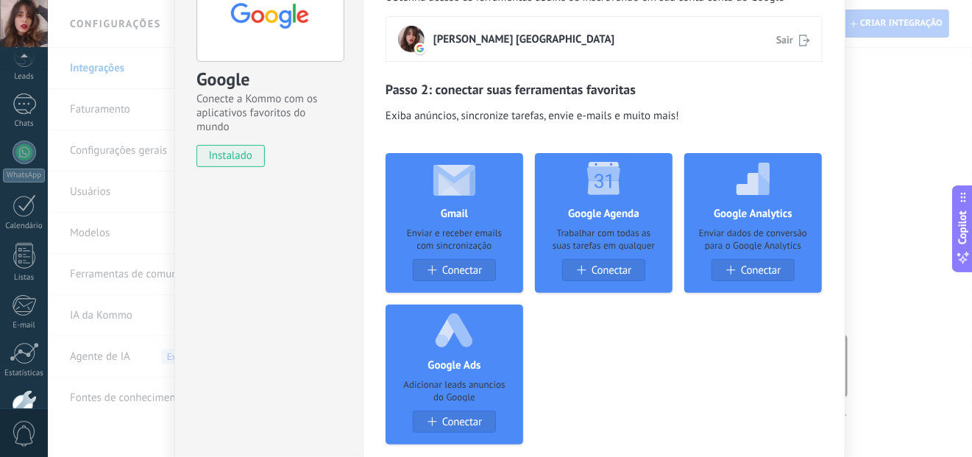
scroll to position [0, 0]
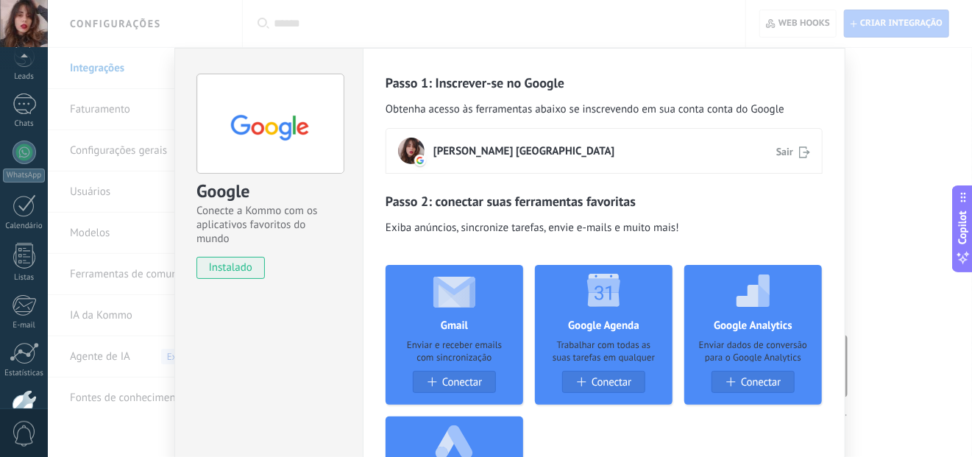
click at [790, 148] on span "Sair" at bounding box center [784, 151] width 17 height 14
click at [787, 153] on span "Sair" at bounding box center [784, 151] width 17 height 14
click at [544, 153] on div "Fabiane Bianca A. Vilaça Sair" at bounding box center [603, 151] width 437 height 46
click at [773, 159] on div "Fabiane Bianca A. Vilaça Sair" at bounding box center [603, 151] width 437 height 46
click at [785, 156] on span "Sair" at bounding box center [784, 151] width 17 height 14
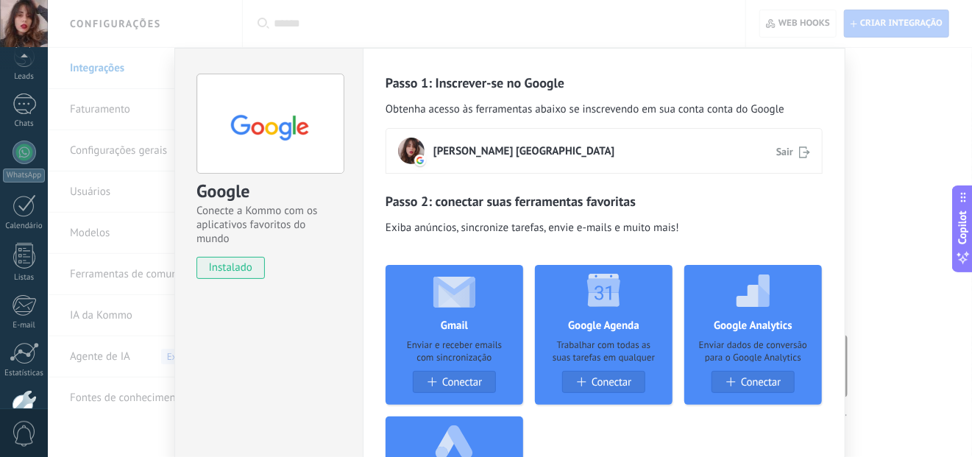
click at [780, 160] on div "Fabiane Bianca A. Vilaça Sair" at bounding box center [603, 151] width 437 height 46
click at [131, 29] on div "Google Conecte a Kommo com os aplicativos favoritos do mundo instalado Desinsta…" at bounding box center [510, 228] width 924 height 457
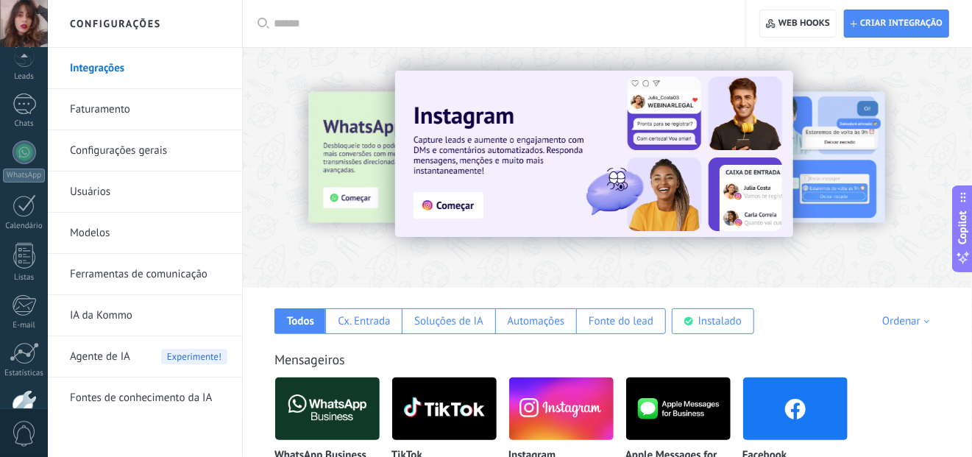
scroll to position [154, 0]
